Goal: Complete application form

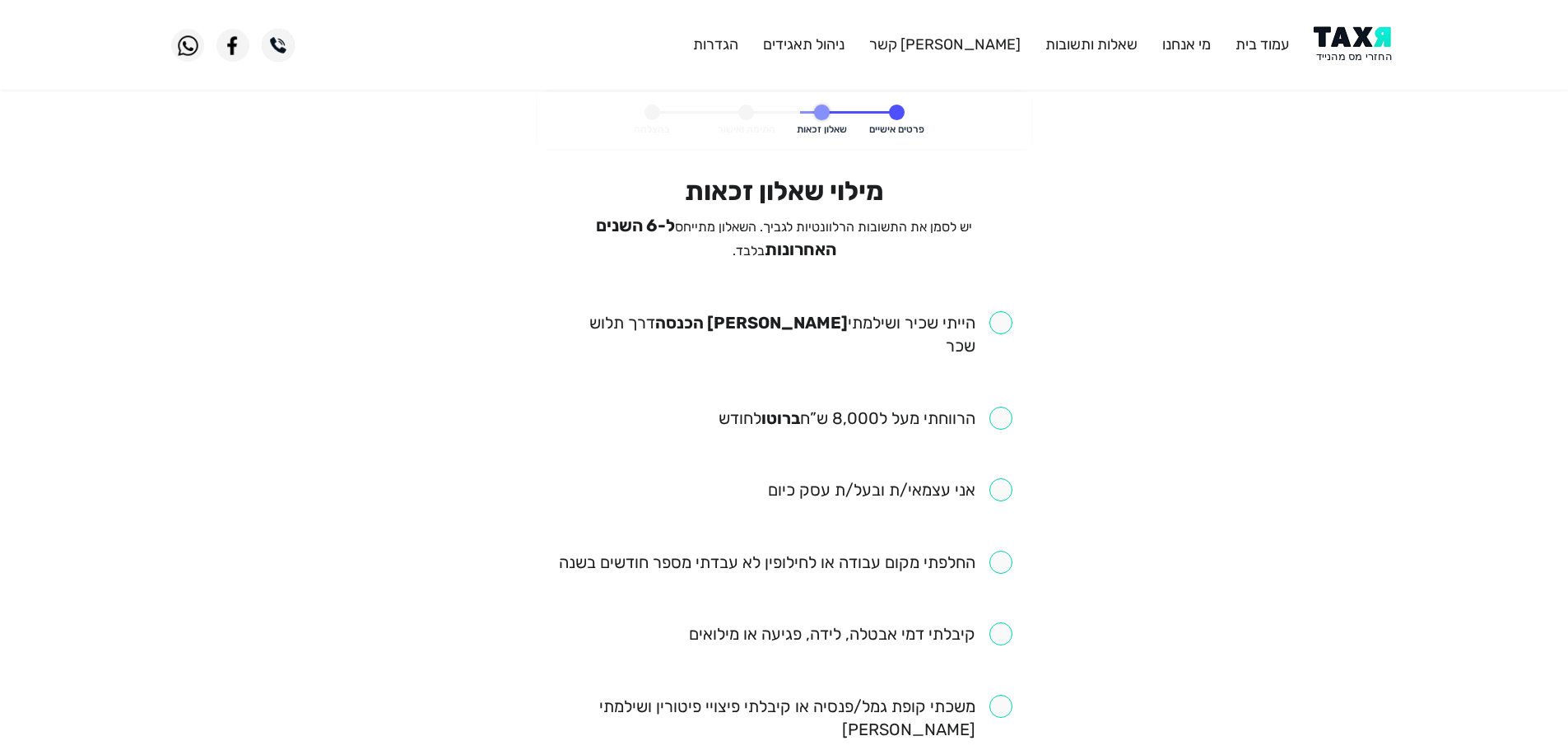
click at [1001, 323] on input "checkbox" at bounding box center [784, 334] width 456 height 46
checkbox input "true"
click at [996, 551] on input "checkbox" at bounding box center [786, 562] width 454 height 23
checkbox input "true"
drag, startPoint x: 1005, startPoint y: 390, endPoint x: 1087, endPoint y: 517, distance: 151.2
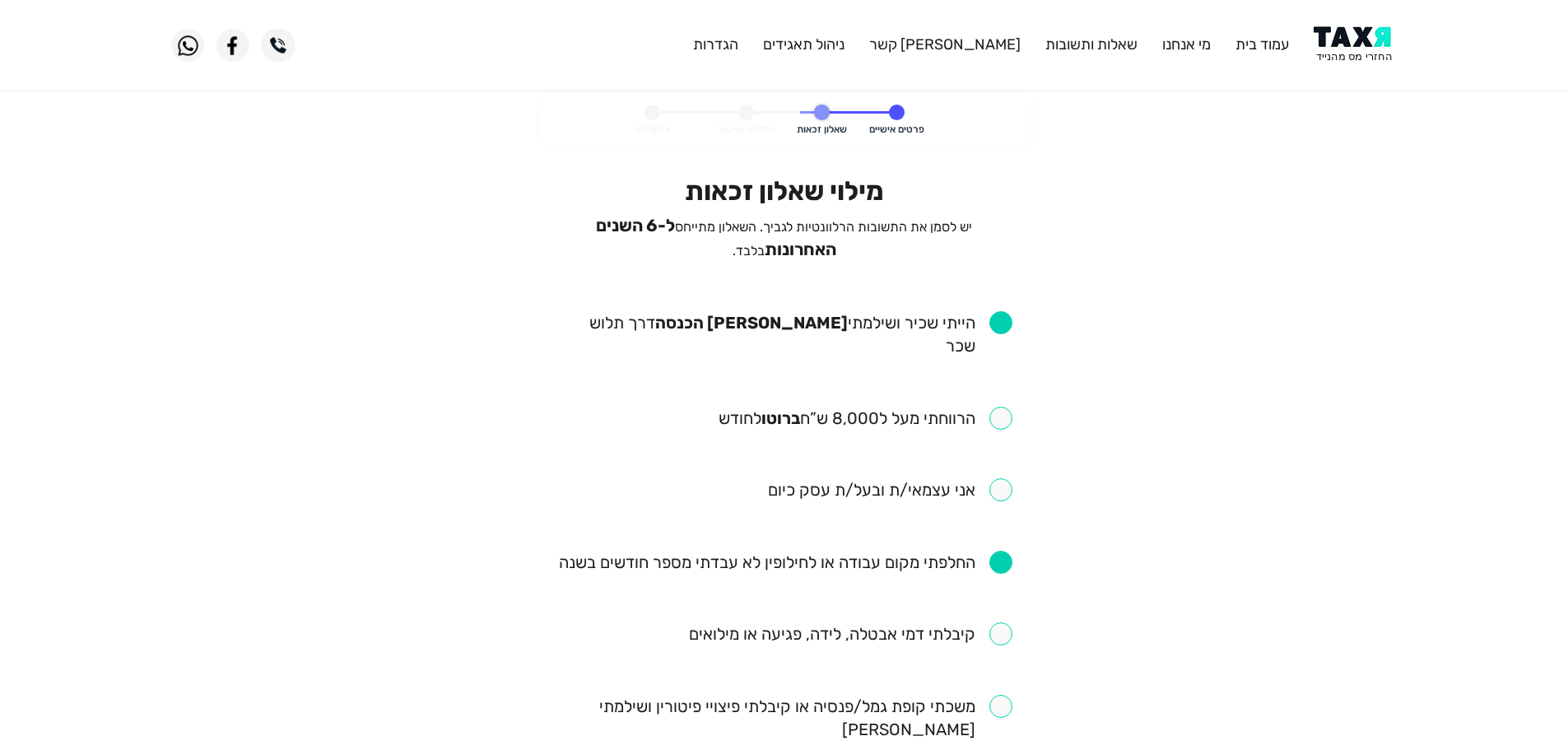
click at [1007, 407] on input "checkbox" at bounding box center [866, 419] width 294 height 23
checkbox input "true"
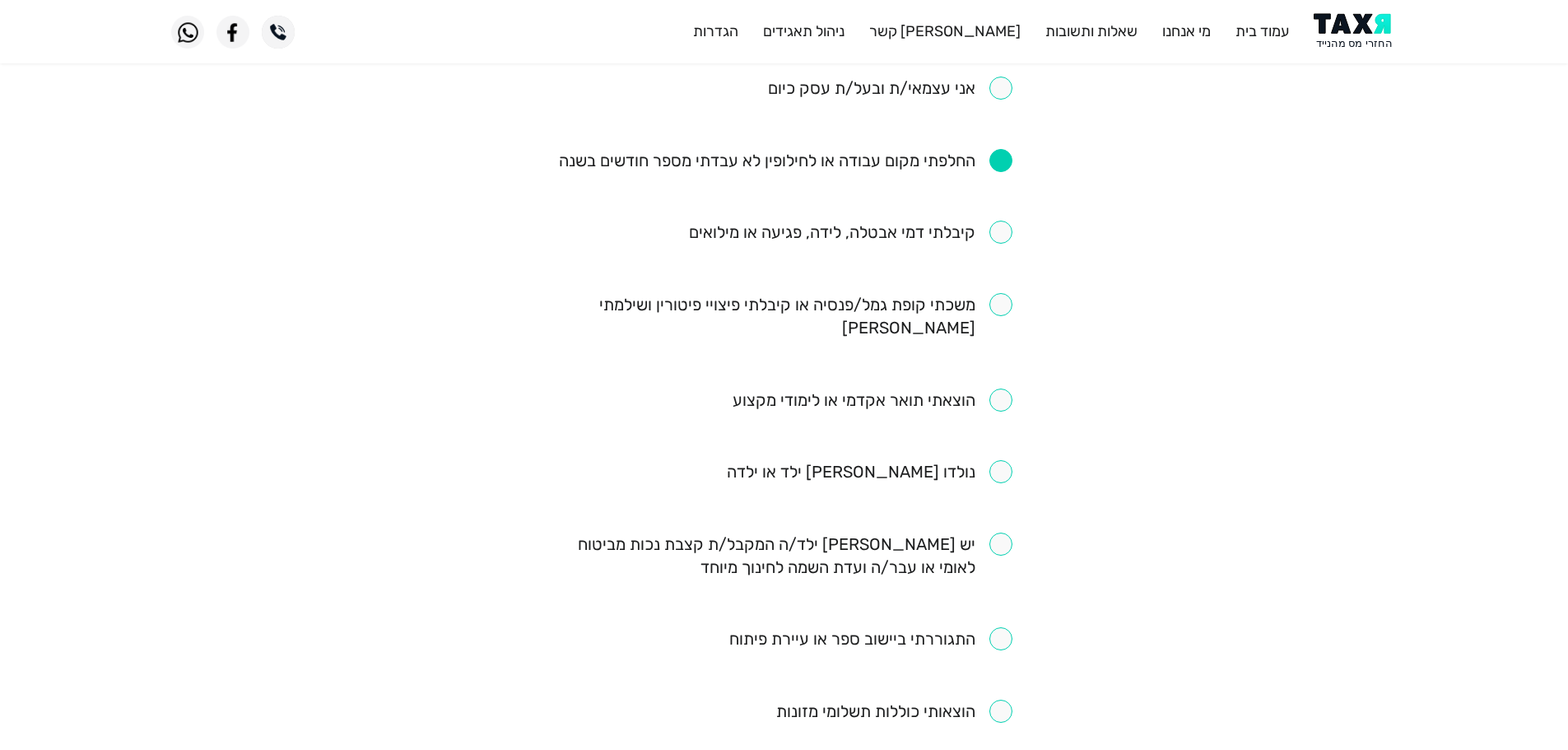
scroll to position [412, 0]
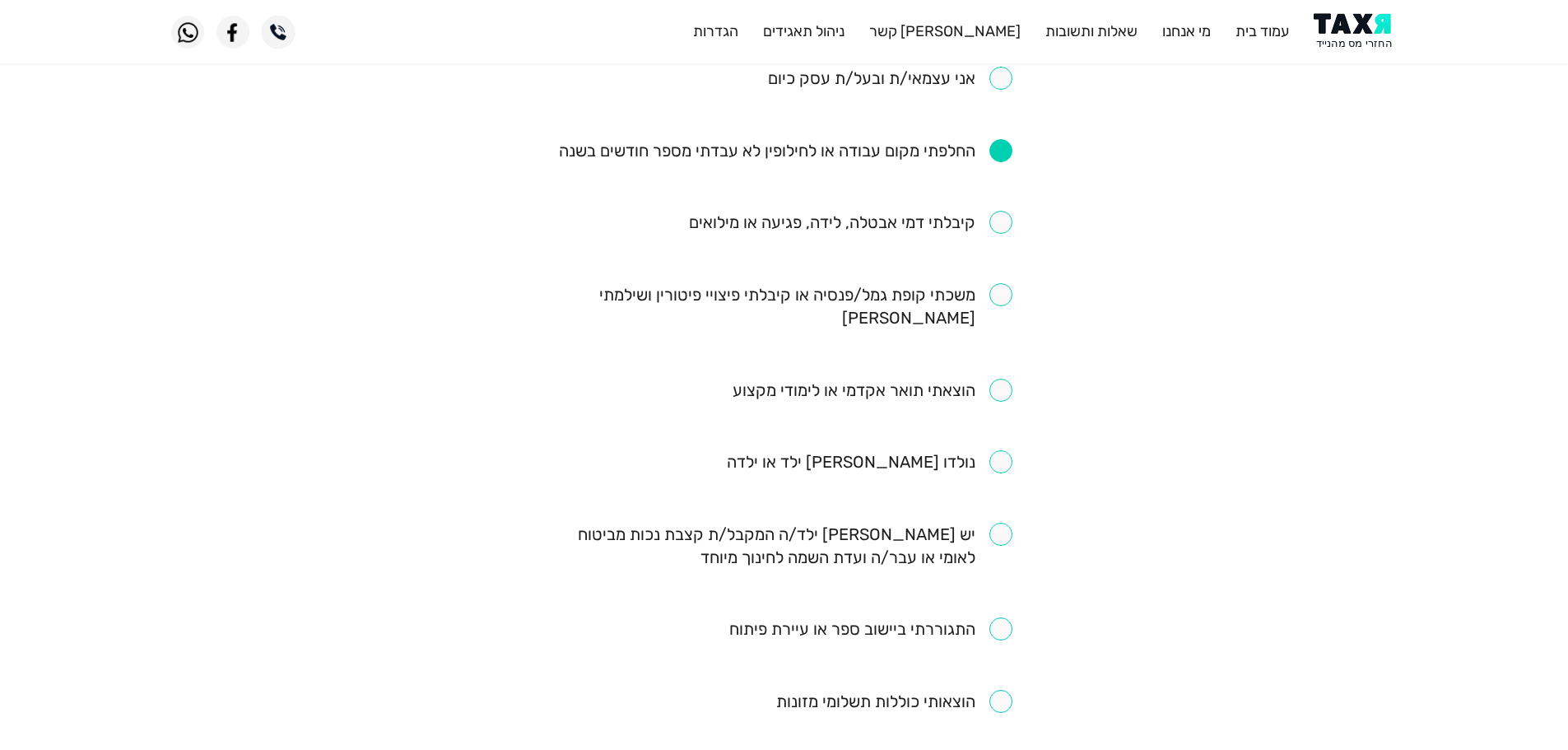
click at [999, 283] on input "checkbox" at bounding box center [784, 306] width 456 height 46
checkbox input "true"
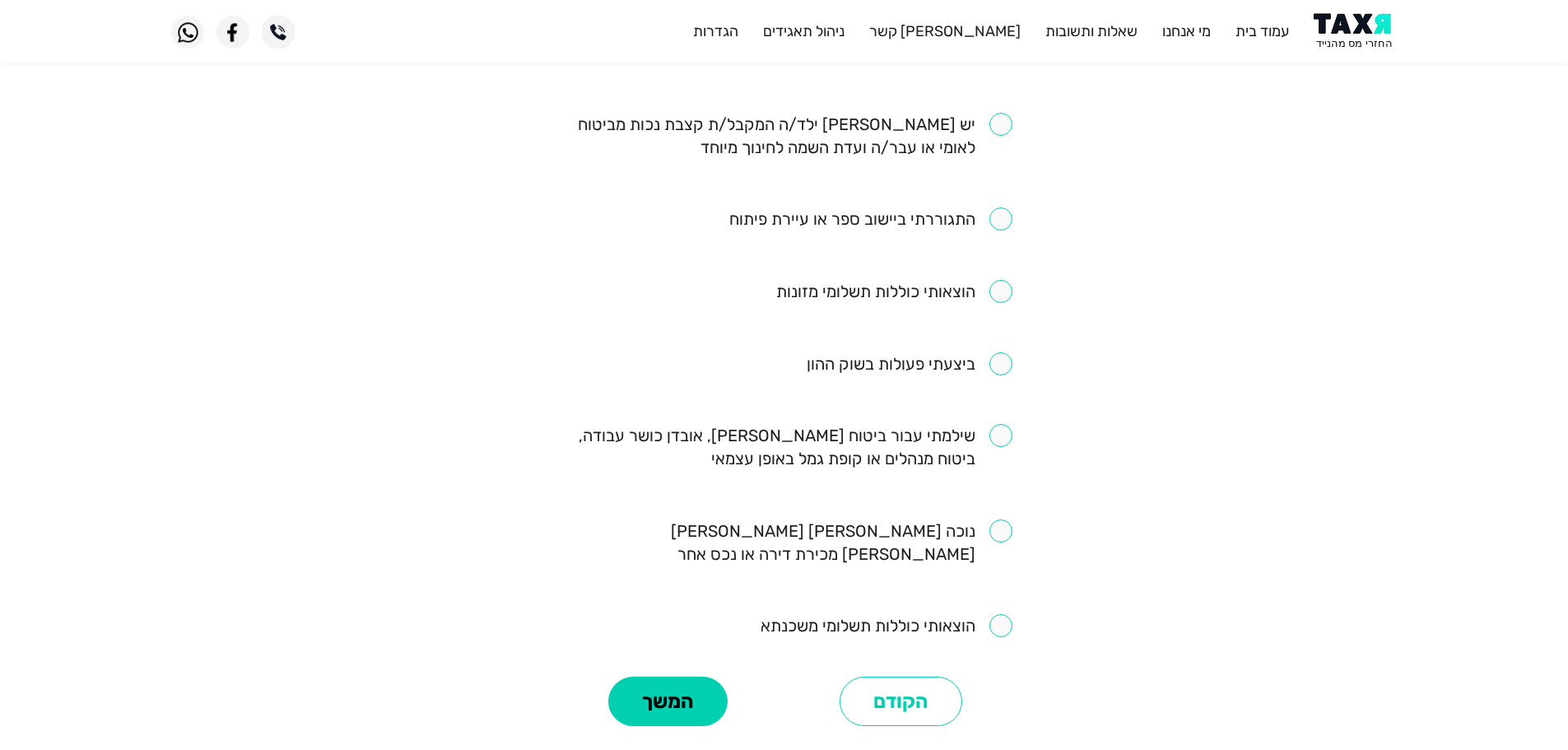
scroll to position [823, 0]
click at [706, 675] on button "המשך" at bounding box center [668, 699] width 119 height 50
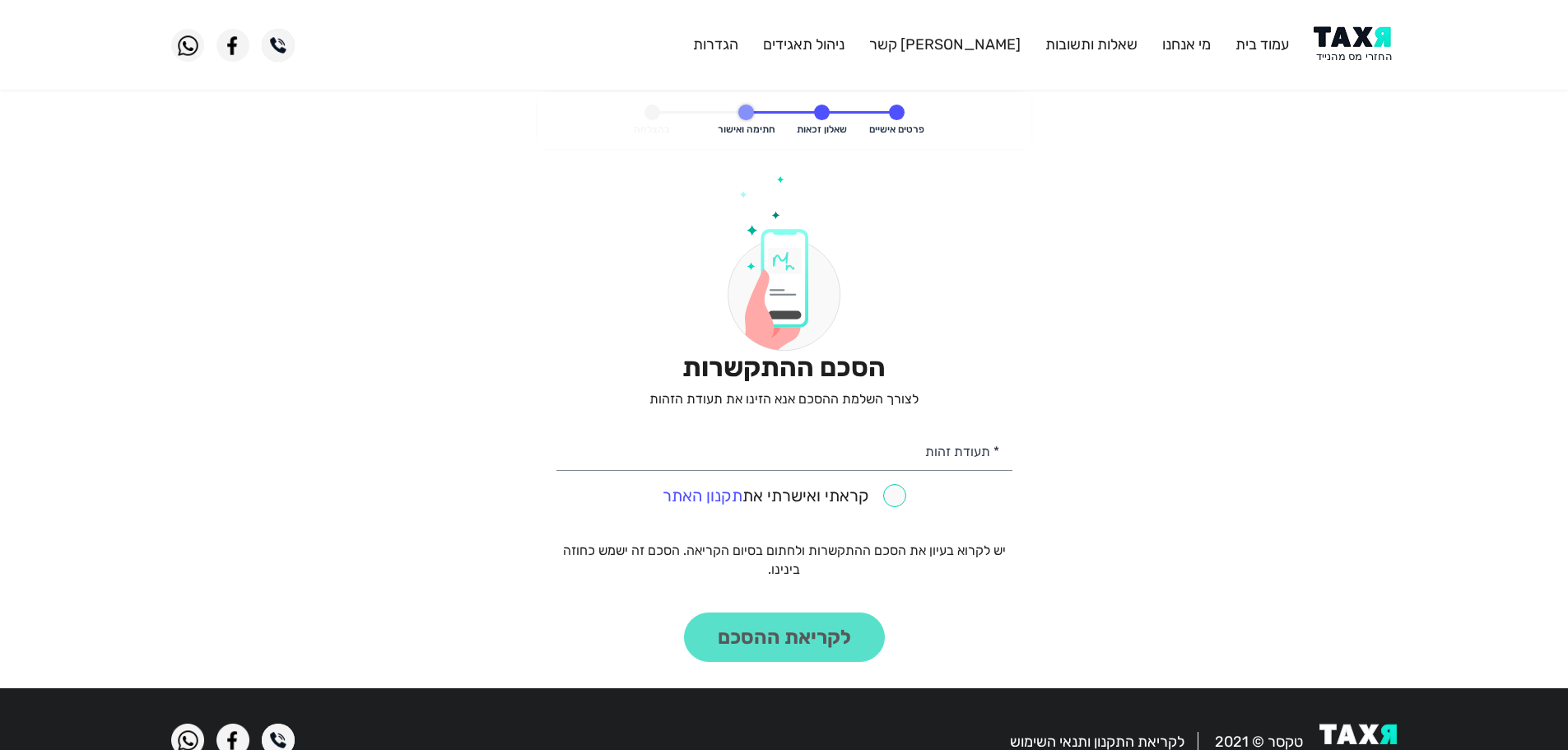
click at [1366, 49] on img at bounding box center [1355, 44] width 83 height 37
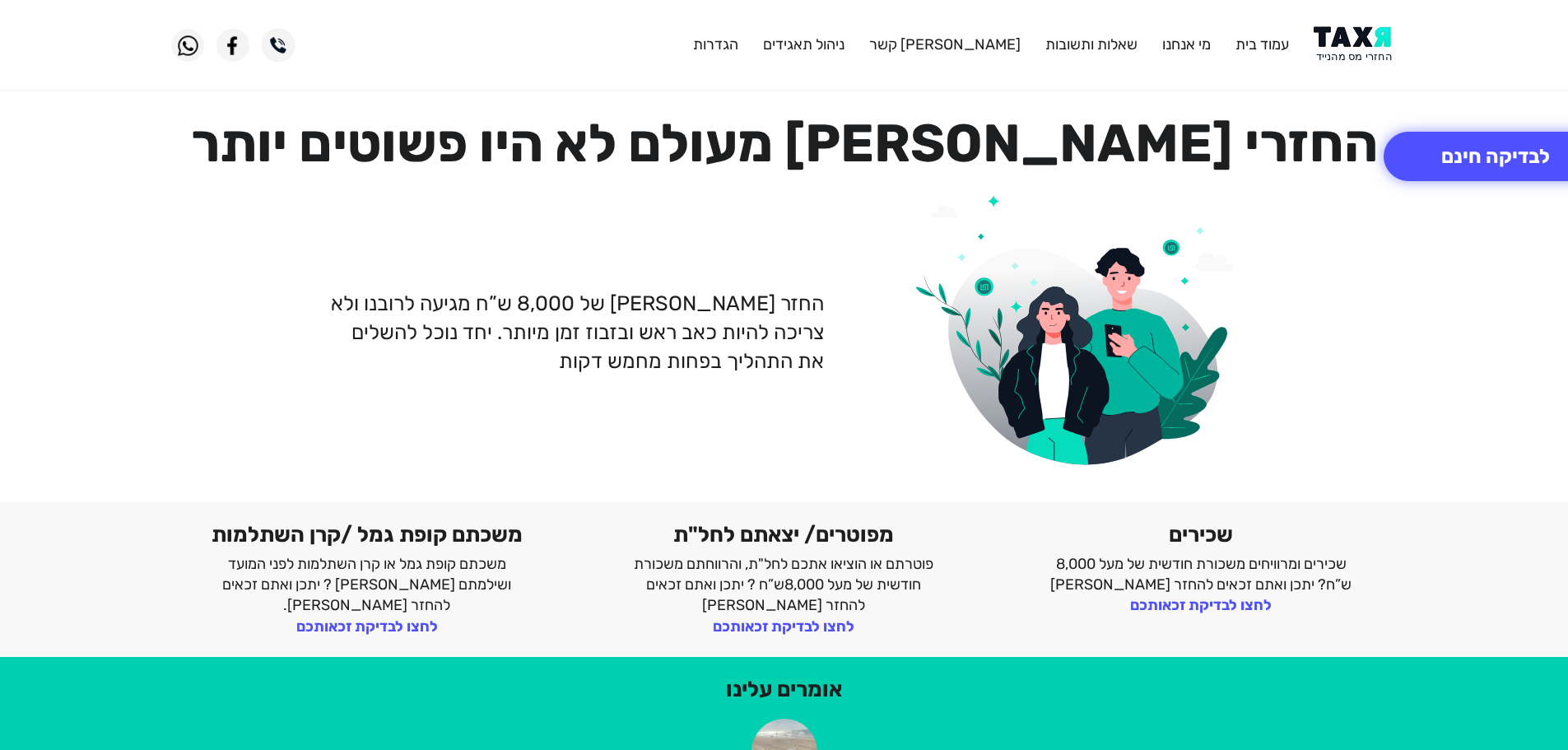
click at [1357, 34] on img at bounding box center [1355, 44] width 83 height 37
click at [1349, 31] on img at bounding box center [1355, 44] width 83 height 37
click at [1352, 31] on img at bounding box center [1355, 44] width 83 height 37
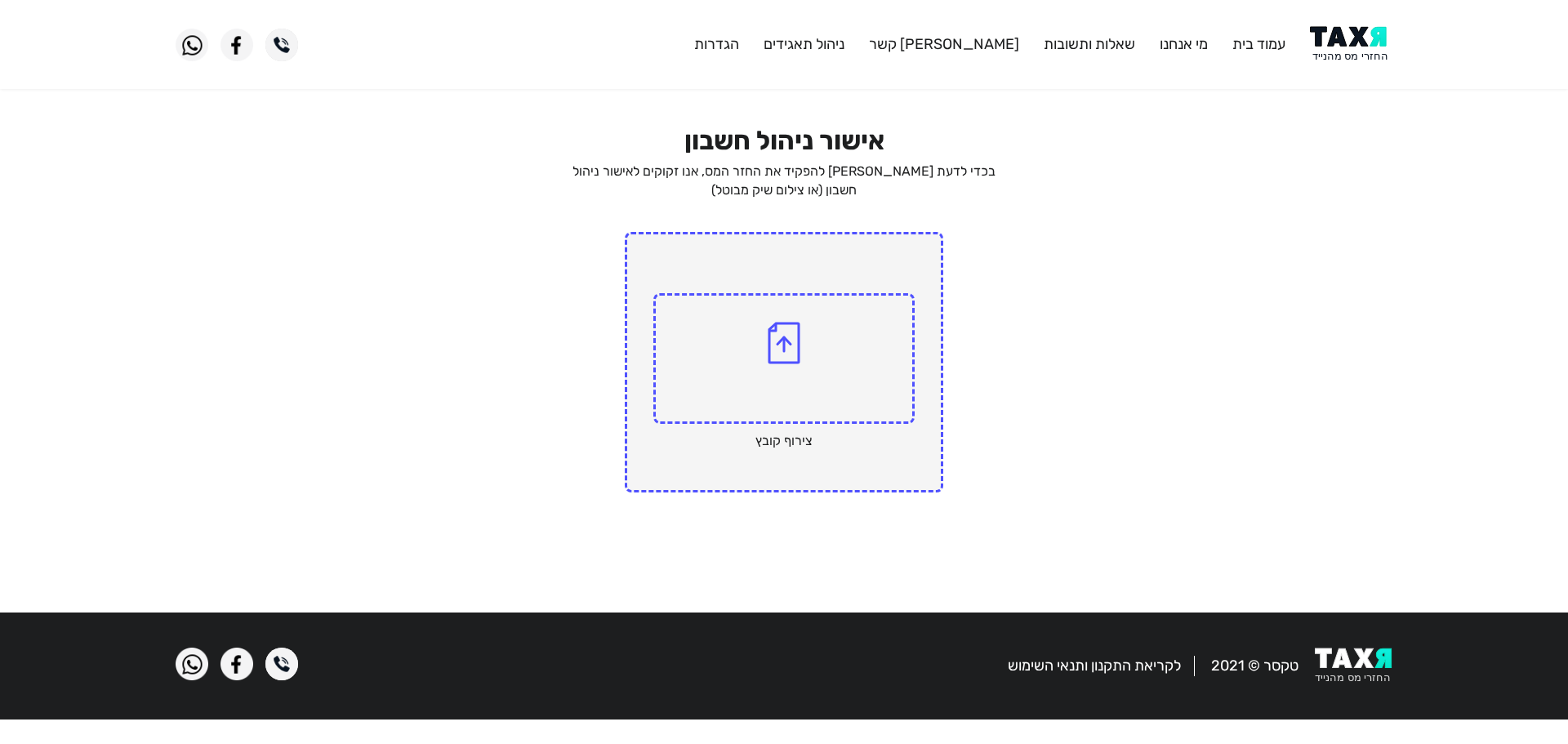
click at [789, 351] on img at bounding box center [784, 342] width 32 height 42
click at [0, 0] on input "file" at bounding box center [0, 0] width 0 height 0
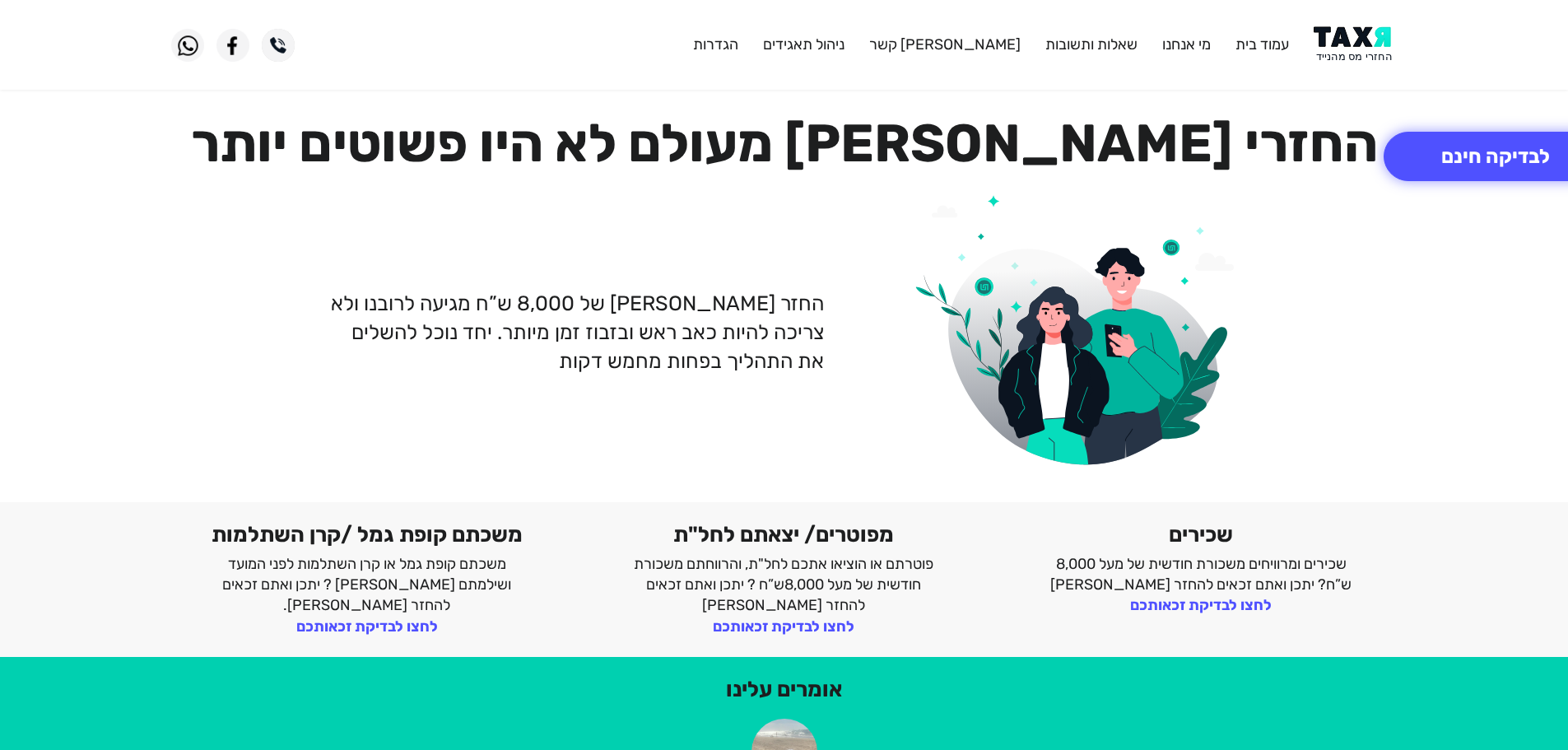
click at [1356, 51] on img at bounding box center [1355, 44] width 83 height 37
